Goal: Task Accomplishment & Management: Manage account settings

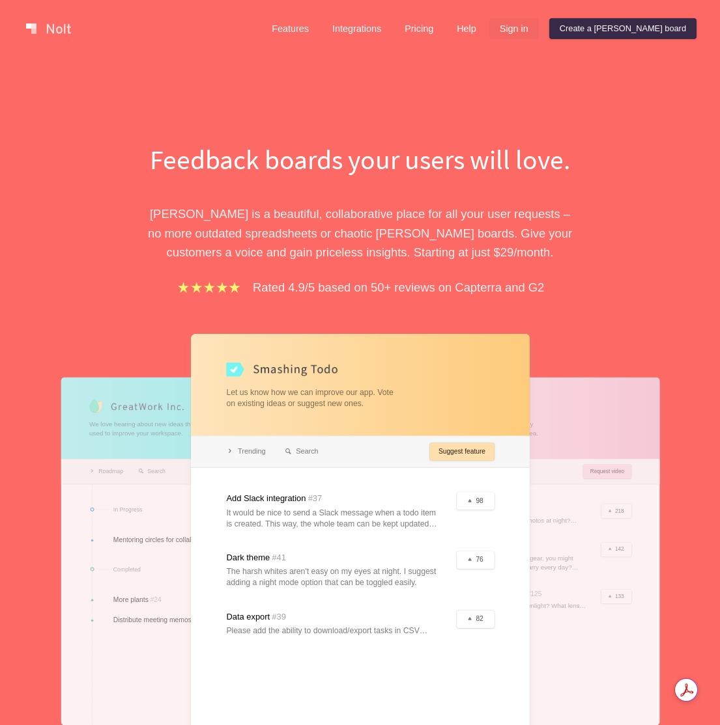
click at [539, 24] on link "Sign in" at bounding box center [513, 28] width 49 height 21
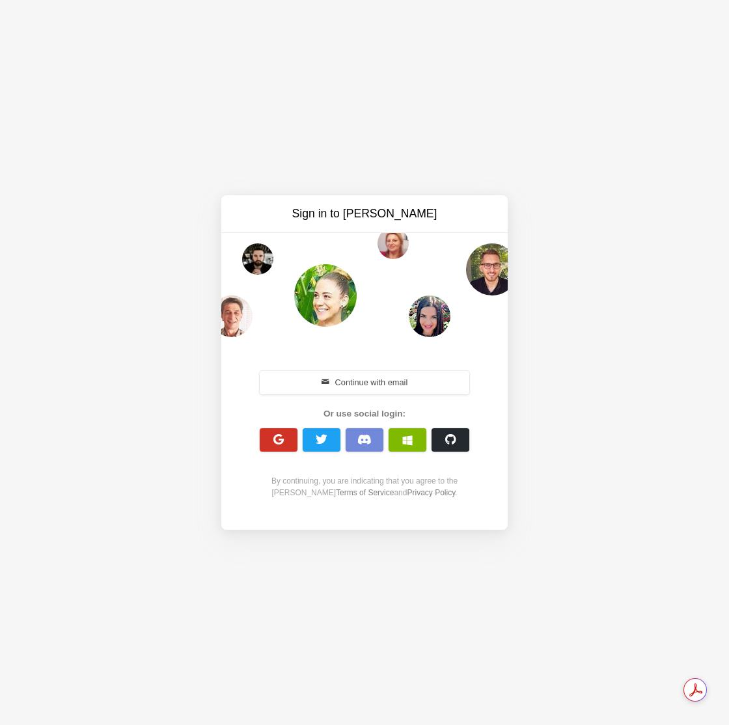
click at [285, 447] on button "button" at bounding box center [279, 439] width 38 height 23
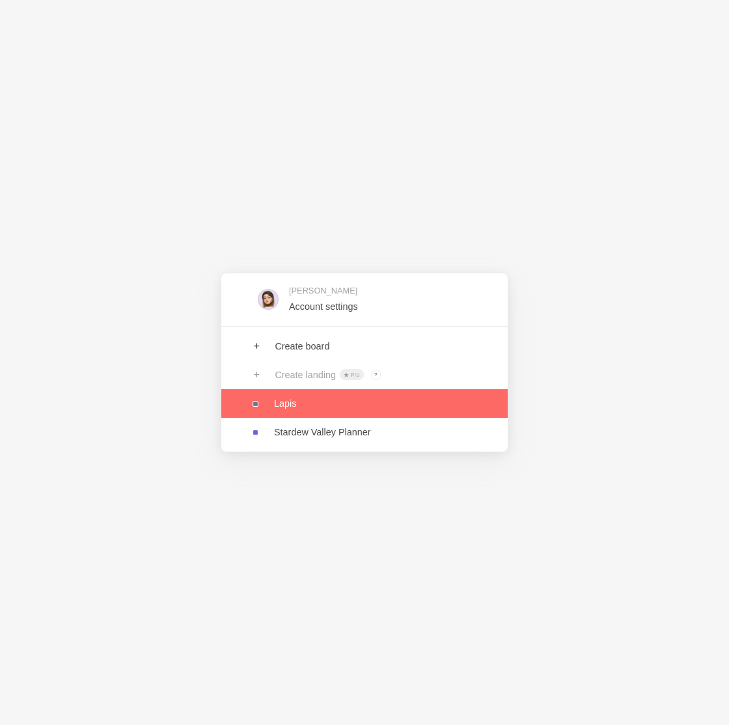
click at [301, 412] on link at bounding box center [364, 403] width 287 height 29
